Goal: Find specific page/section: Find specific page/section

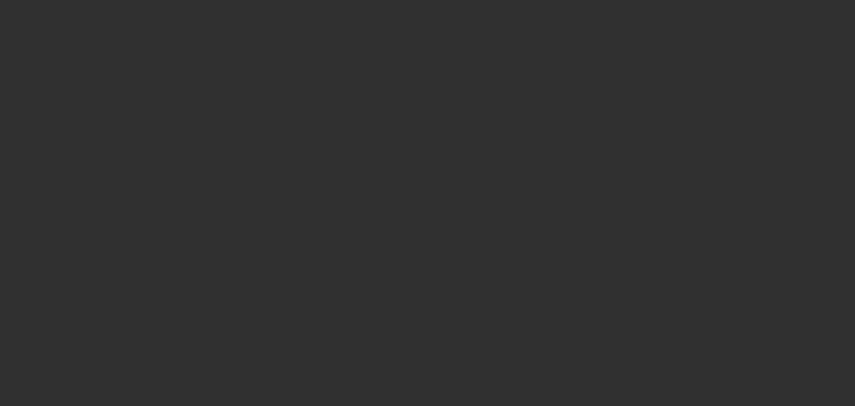
select select "10"
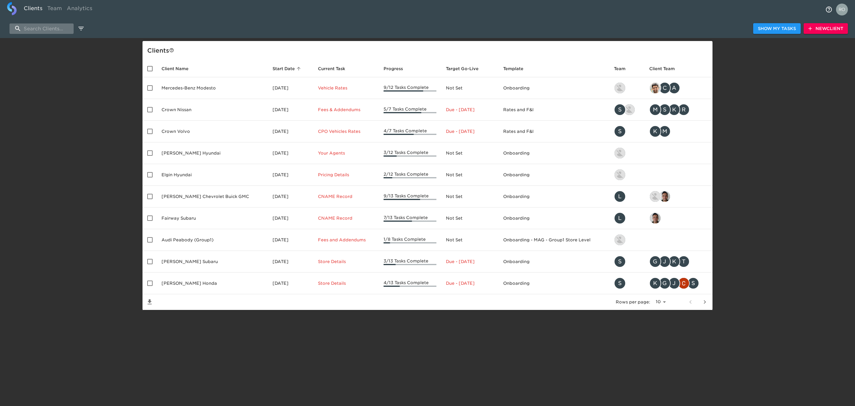
click at [50, 32] on input "search" at bounding box center [42, 28] width 64 height 10
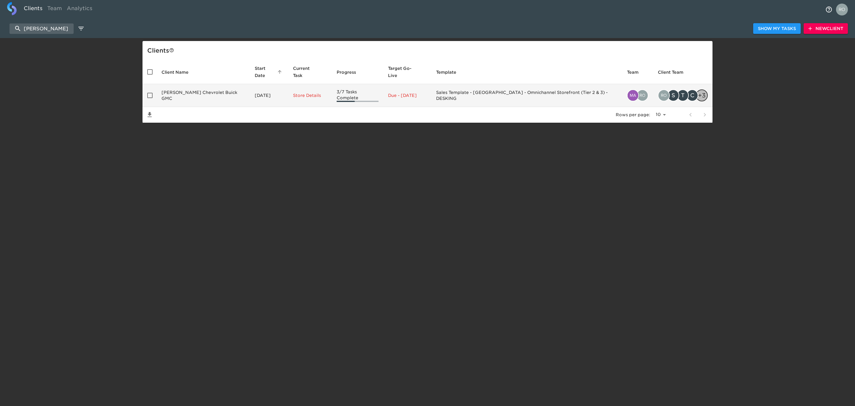
type input "spurr"
click at [225, 87] on td "Spurr Chevrolet Buick GMC" at bounding box center [203, 95] width 93 height 23
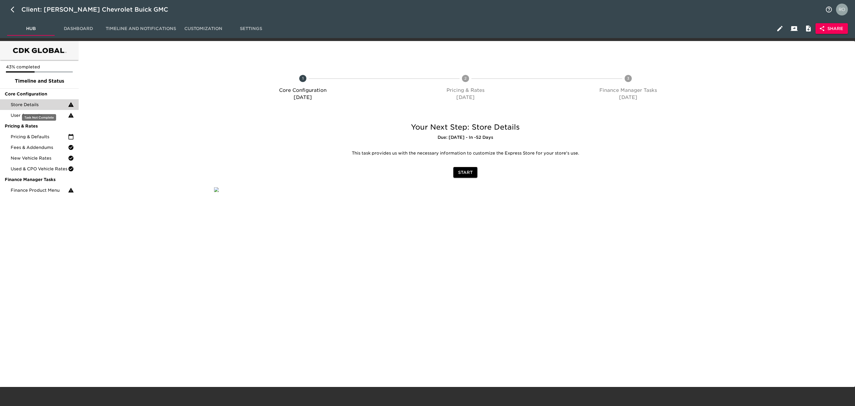
click at [46, 107] on span "Store Details" at bounding box center [39, 105] width 57 height 6
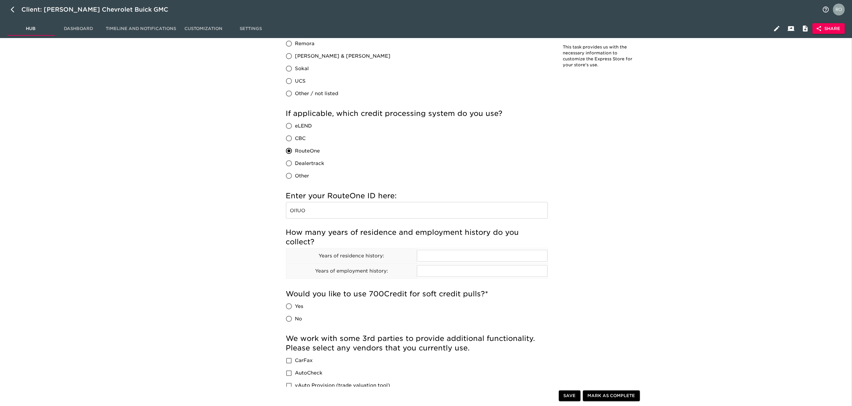
scroll to position [261, 0]
